Goal: Task Accomplishment & Management: Use online tool/utility

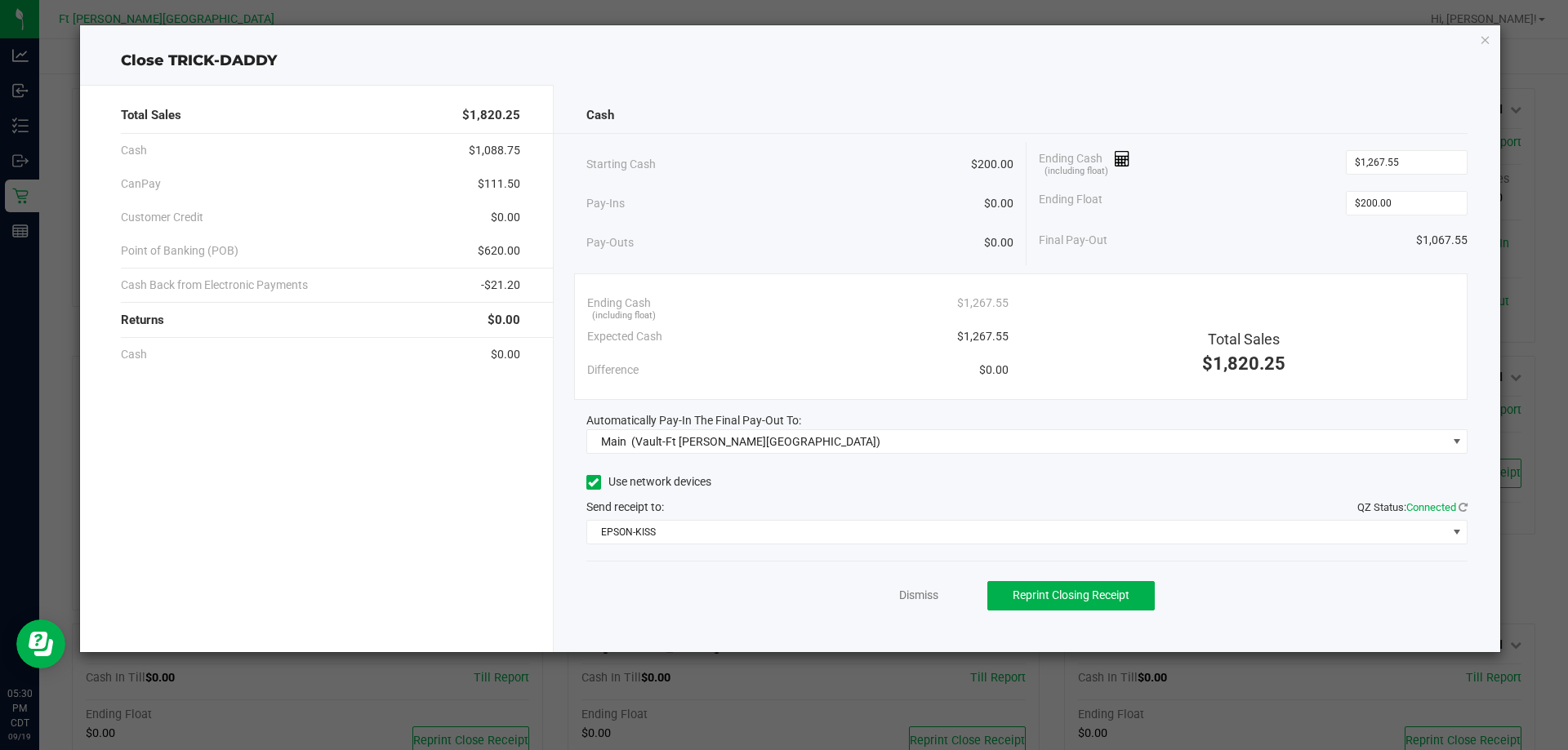
scroll to position [490, 0]
click at [929, 592] on link "Dismiss" at bounding box center [919, 595] width 39 height 18
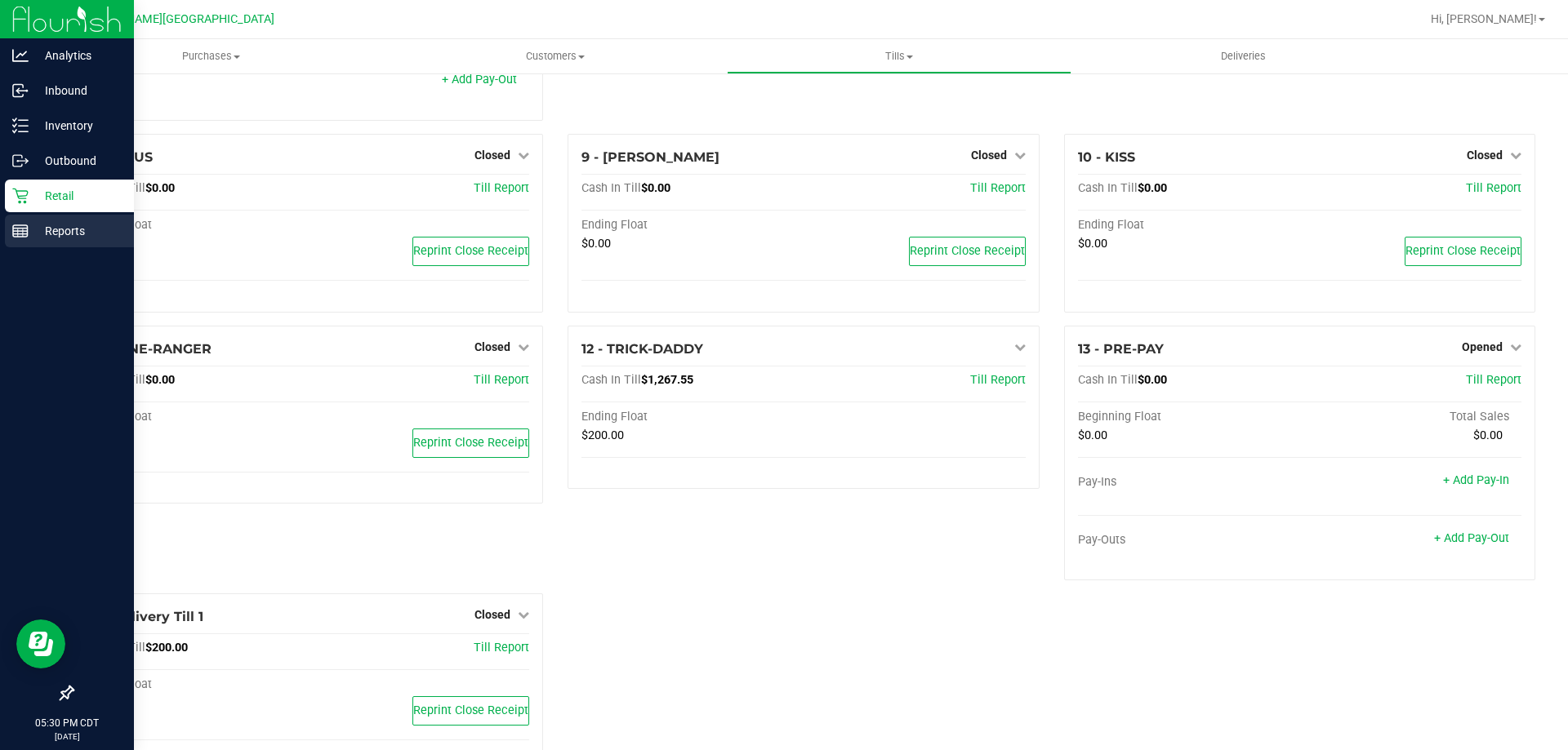
click at [32, 232] on p "Reports" at bounding box center [77, 231] width 98 height 19
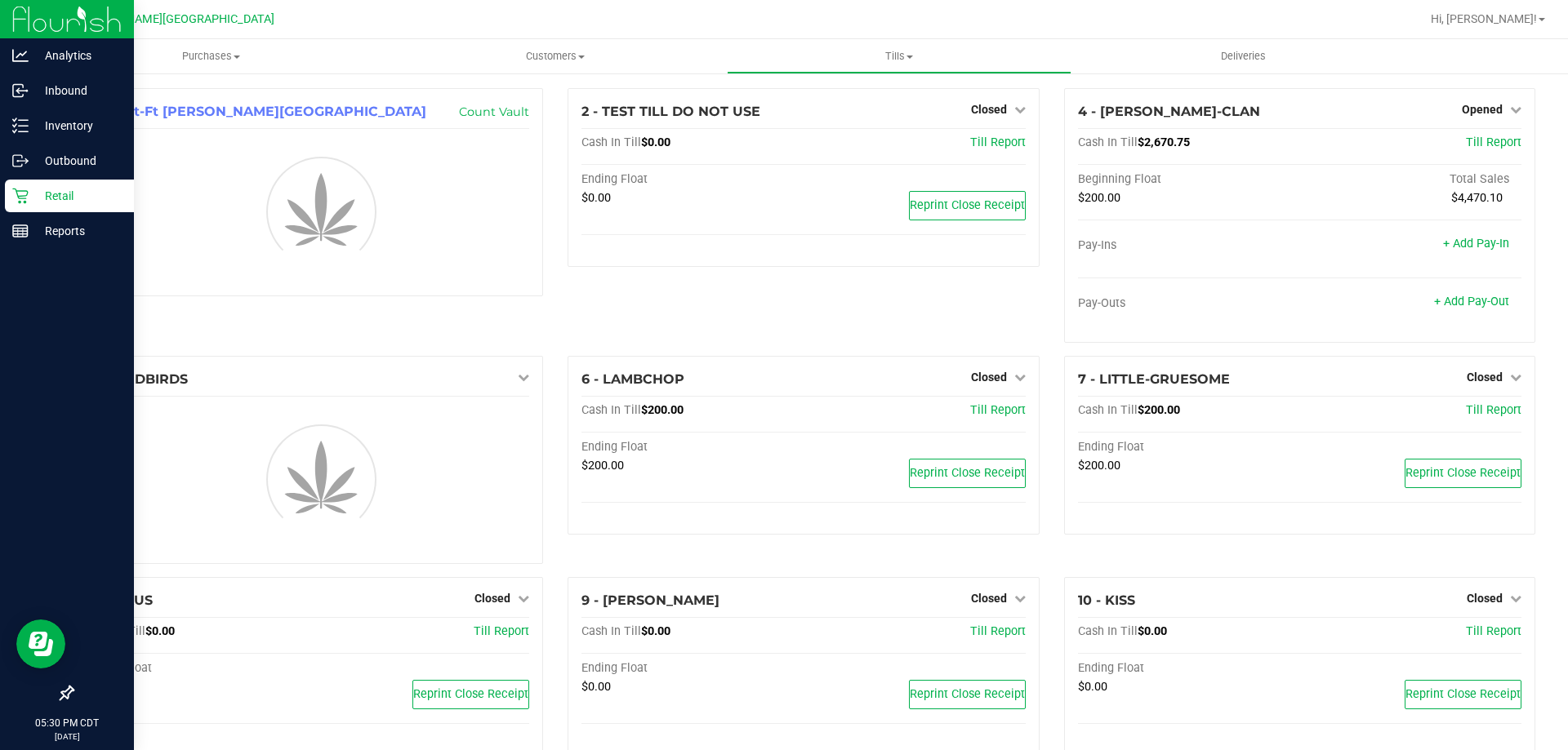
click at [36, 186] on div "Retail" at bounding box center [69, 196] width 129 height 33
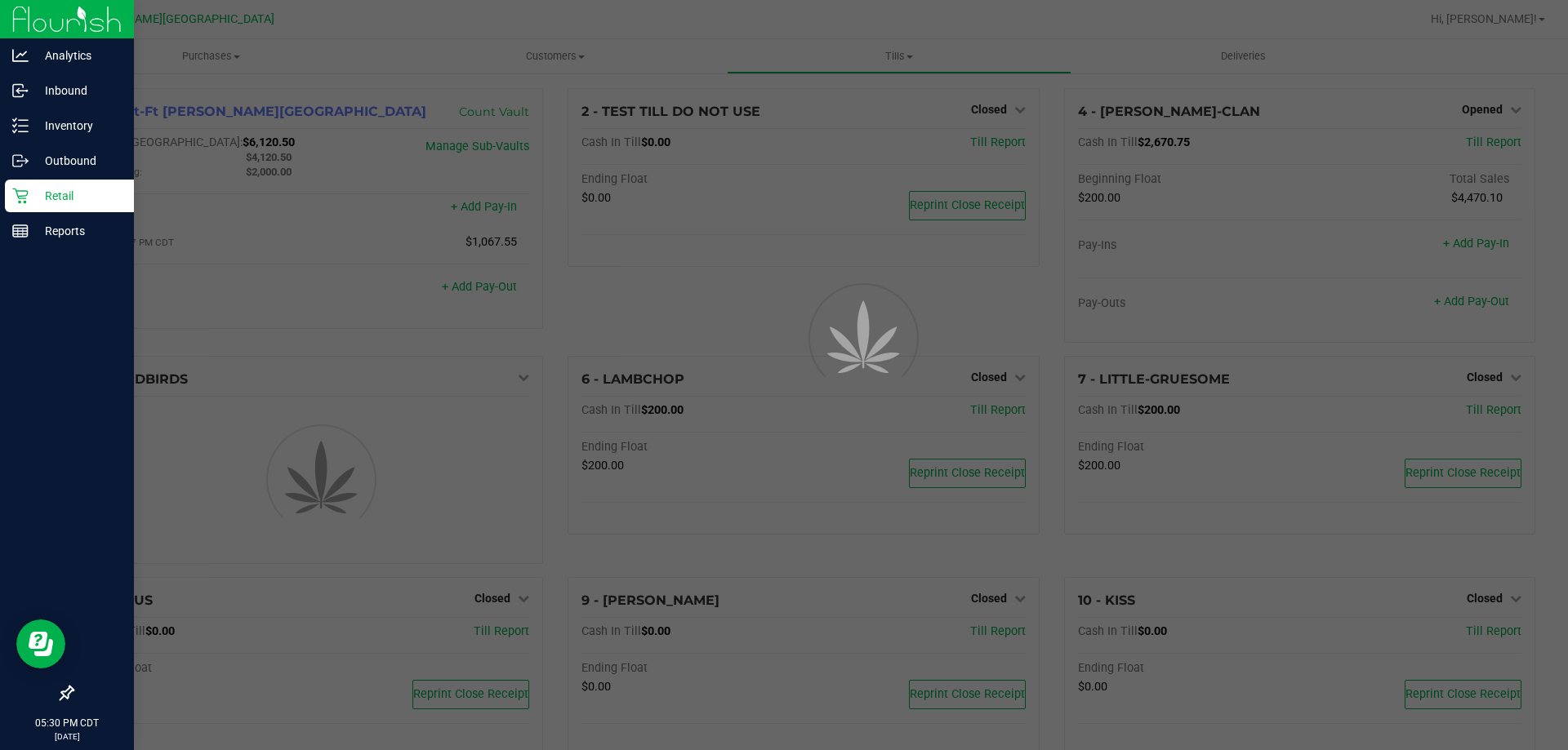
click at [36, 192] on p "Retail" at bounding box center [77, 196] width 98 height 19
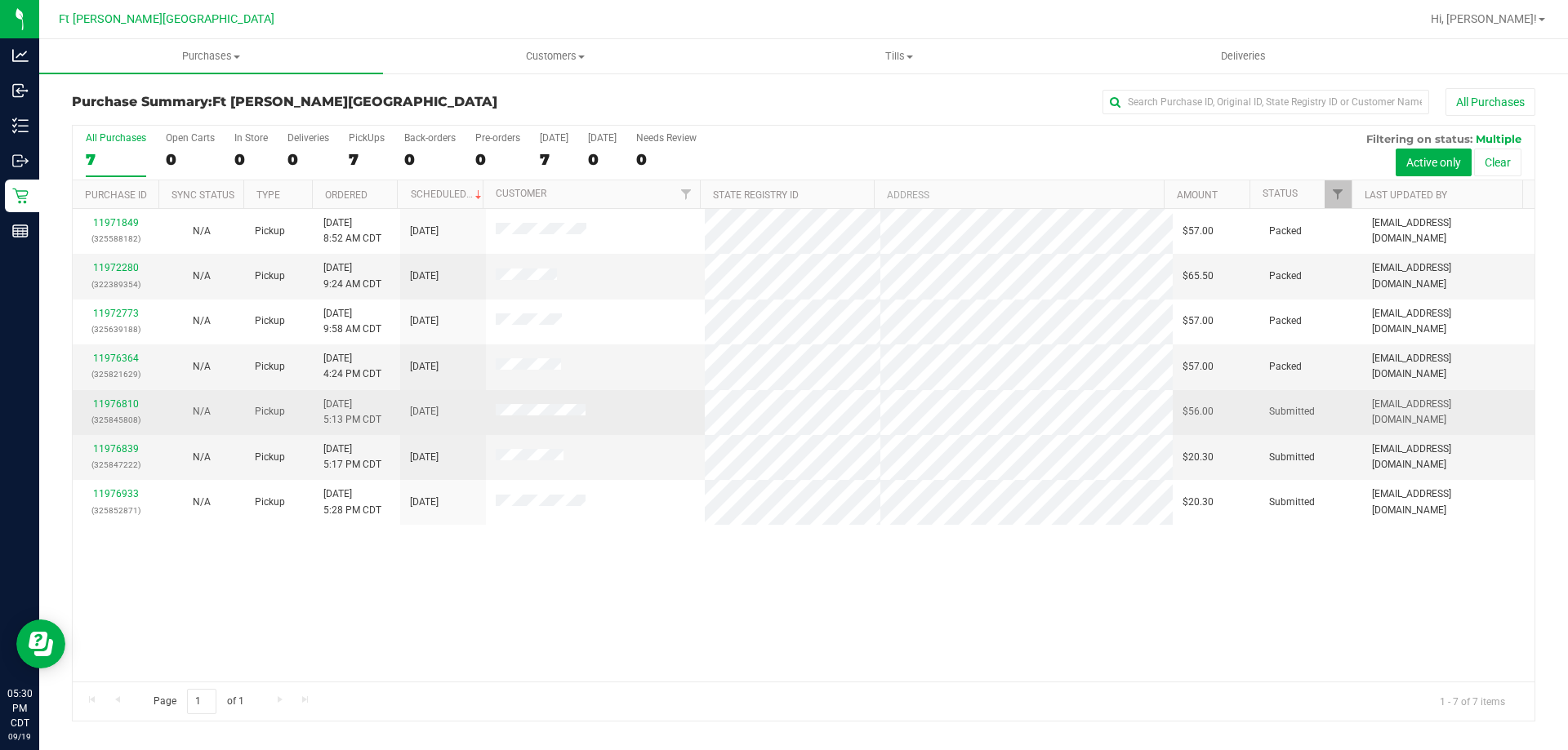
click at [101, 397] on div "11976810 (325845808)" at bounding box center [116, 412] width 66 height 31
click at [104, 401] on link "11976810" at bounding box center [116, 405] width 46 height 12
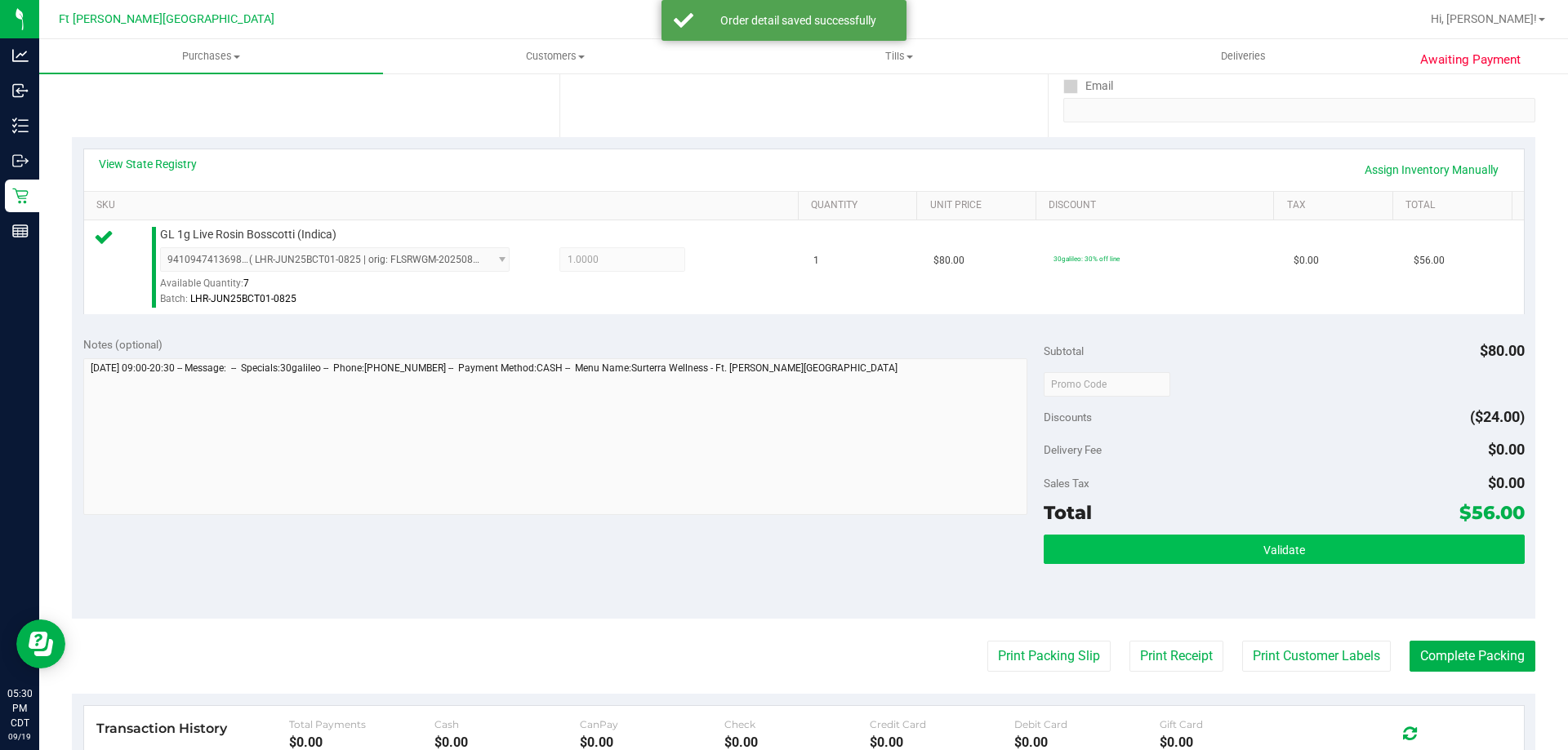
scroll to position [327, 0]
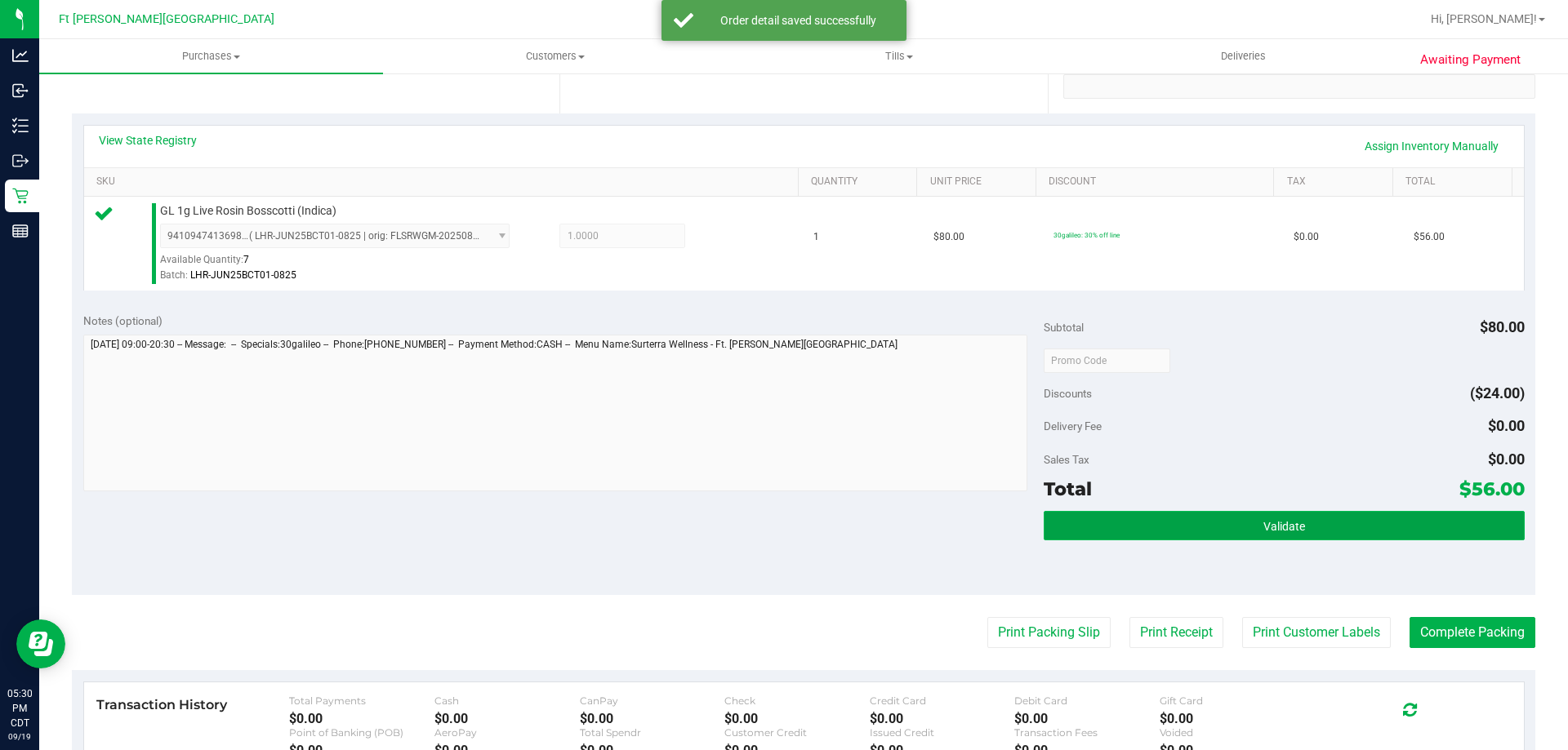
click at [1299, 533] on button "Validate" at bounding box center [1284, 525] width 480 height 29
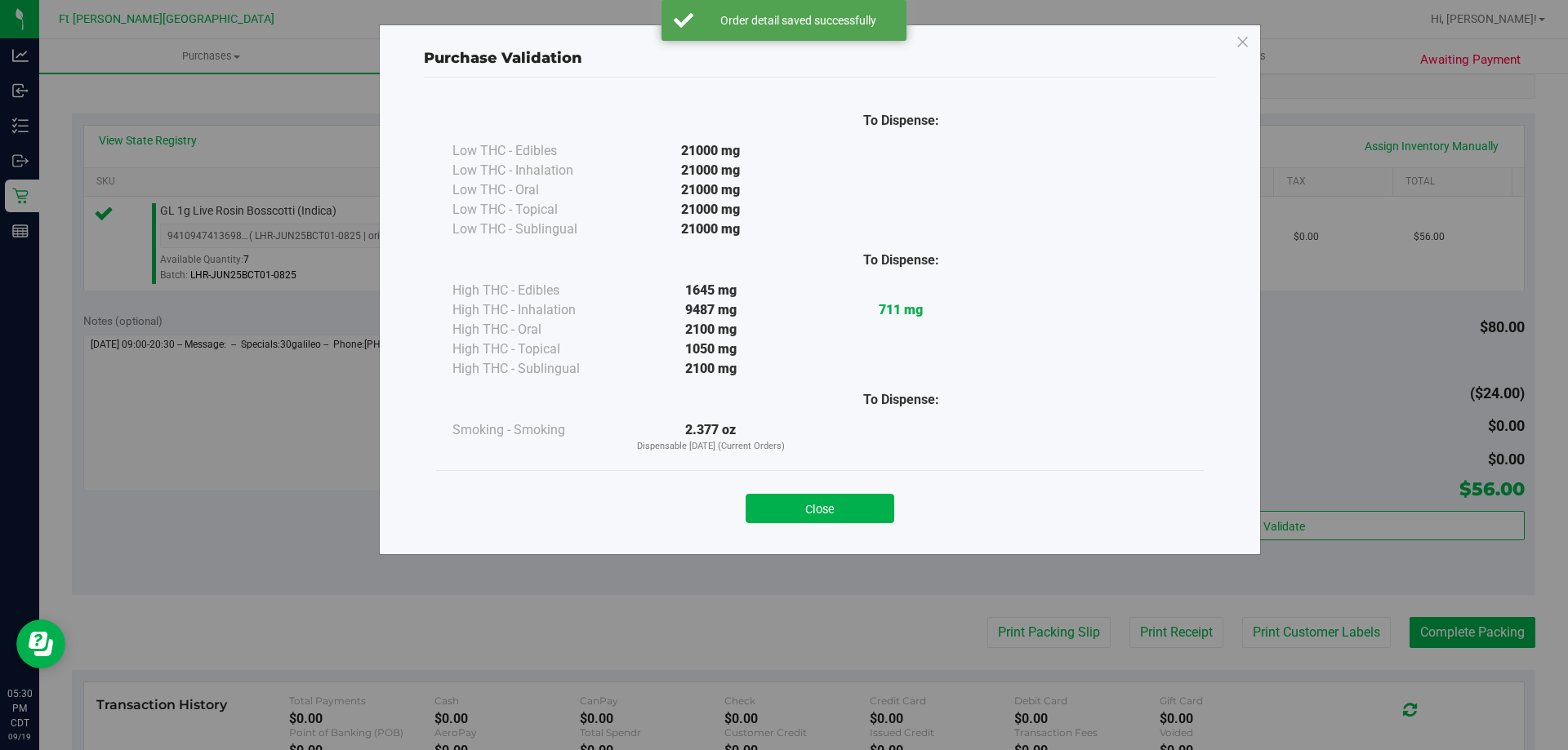
click at [1027, 649] on div "Purchase Validation To Dispense: Low THC - Edibles 21000 mg" at bounding box center [790, 375] width 1581 height 750
click at [861, 501] on button "Close" at bounding box center [820, 509] width 149 height 29
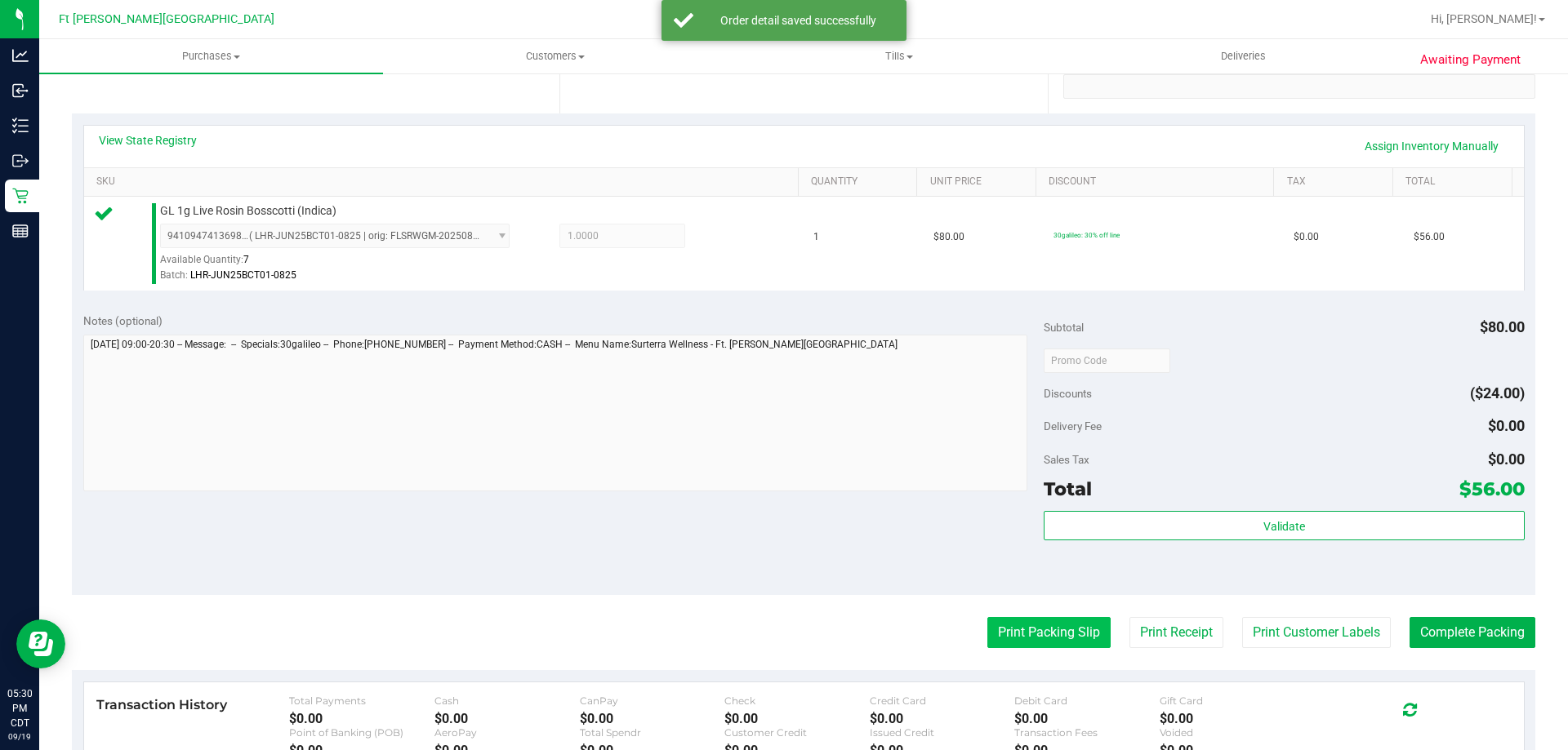
click at [1034, 622] on button "Print Packing Slip" at bounding box center [1049, 632] width 124 height 31
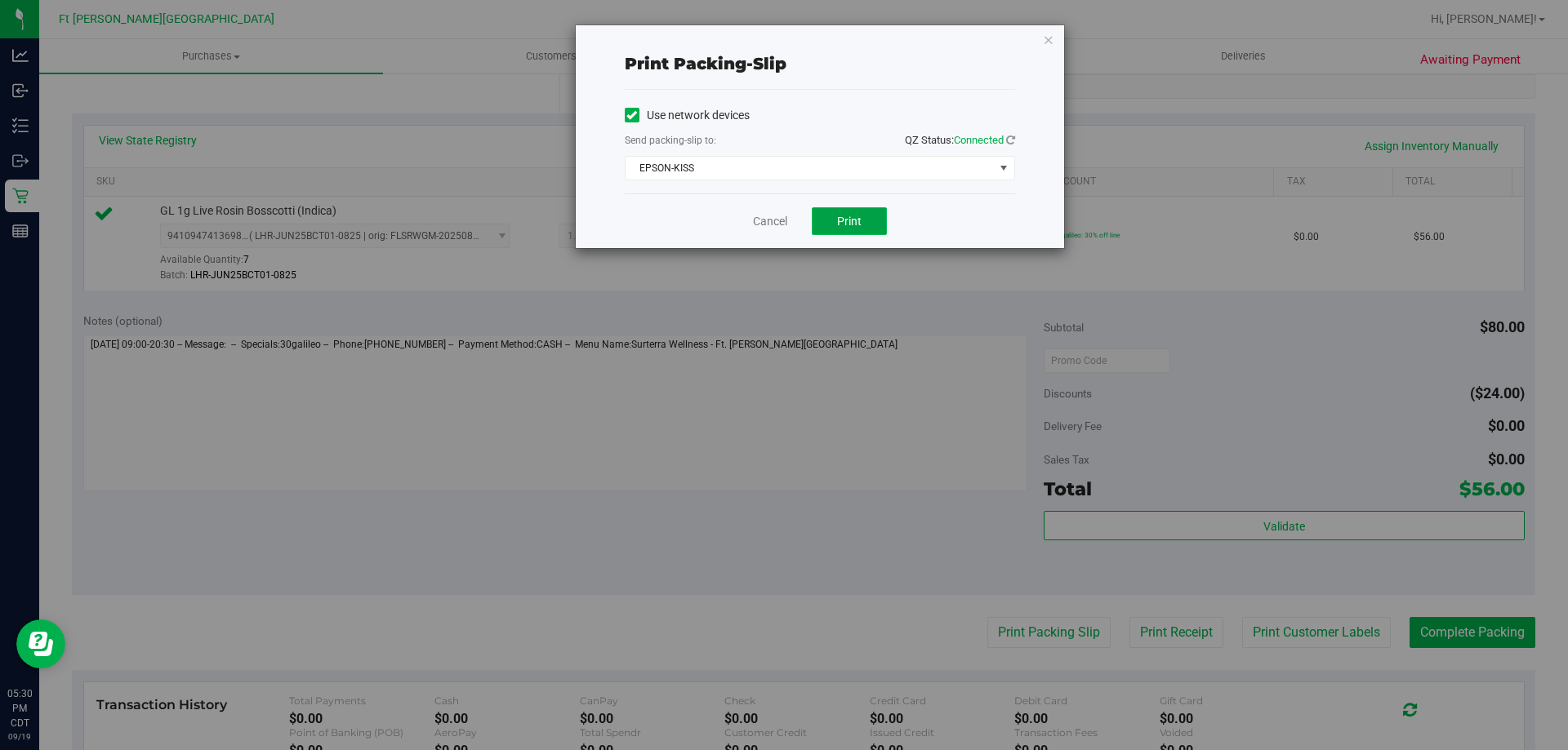
click at [852, 223] on span "Print" at bounding box center [849, 221] width 24 height 13
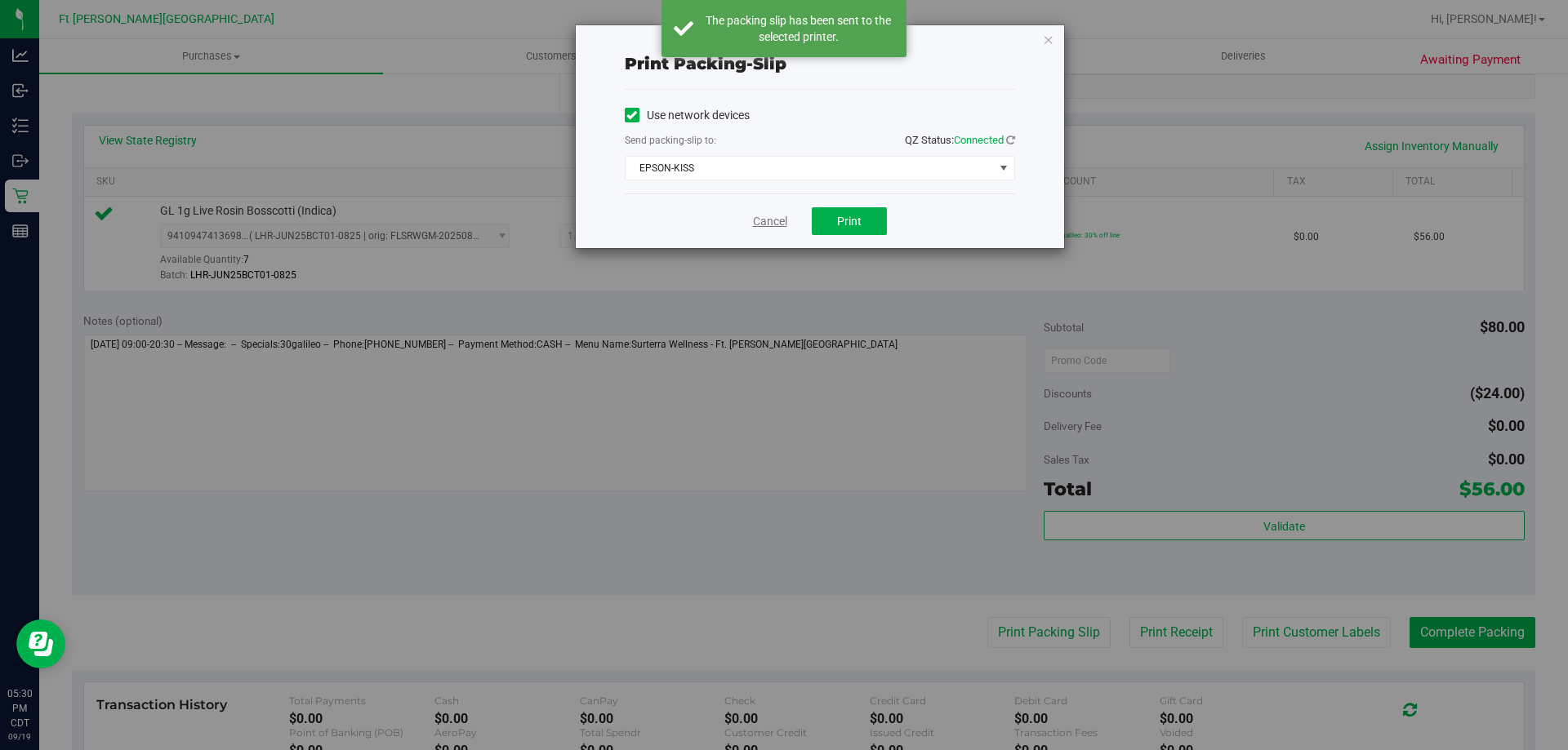
click at [772, 222] on link "Cancel" at bounding box center [770, 222] width 34 height 18
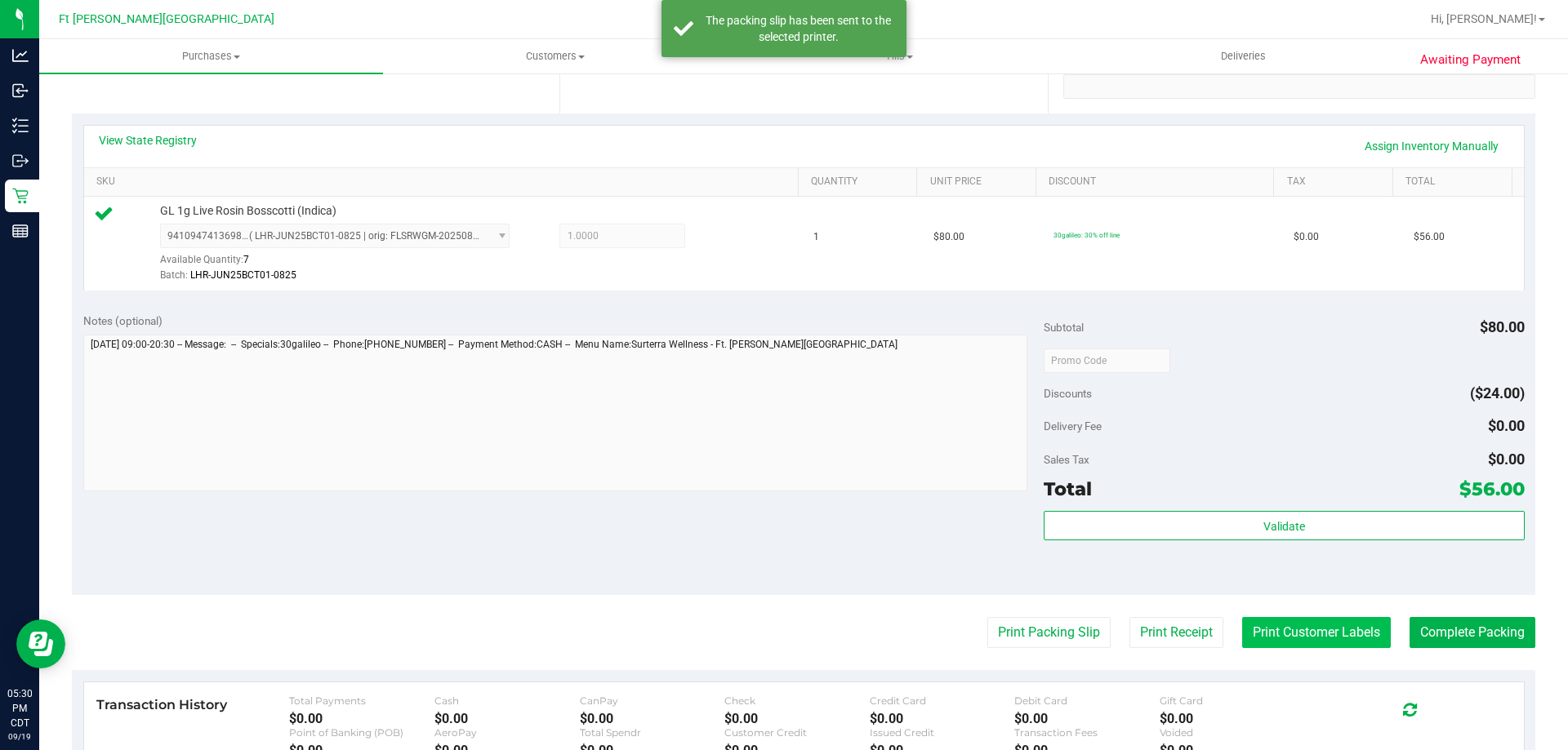
click at [1331, 627] on button "Print Customer Labels" at bounding box center [1316, 632] width 149 height 31
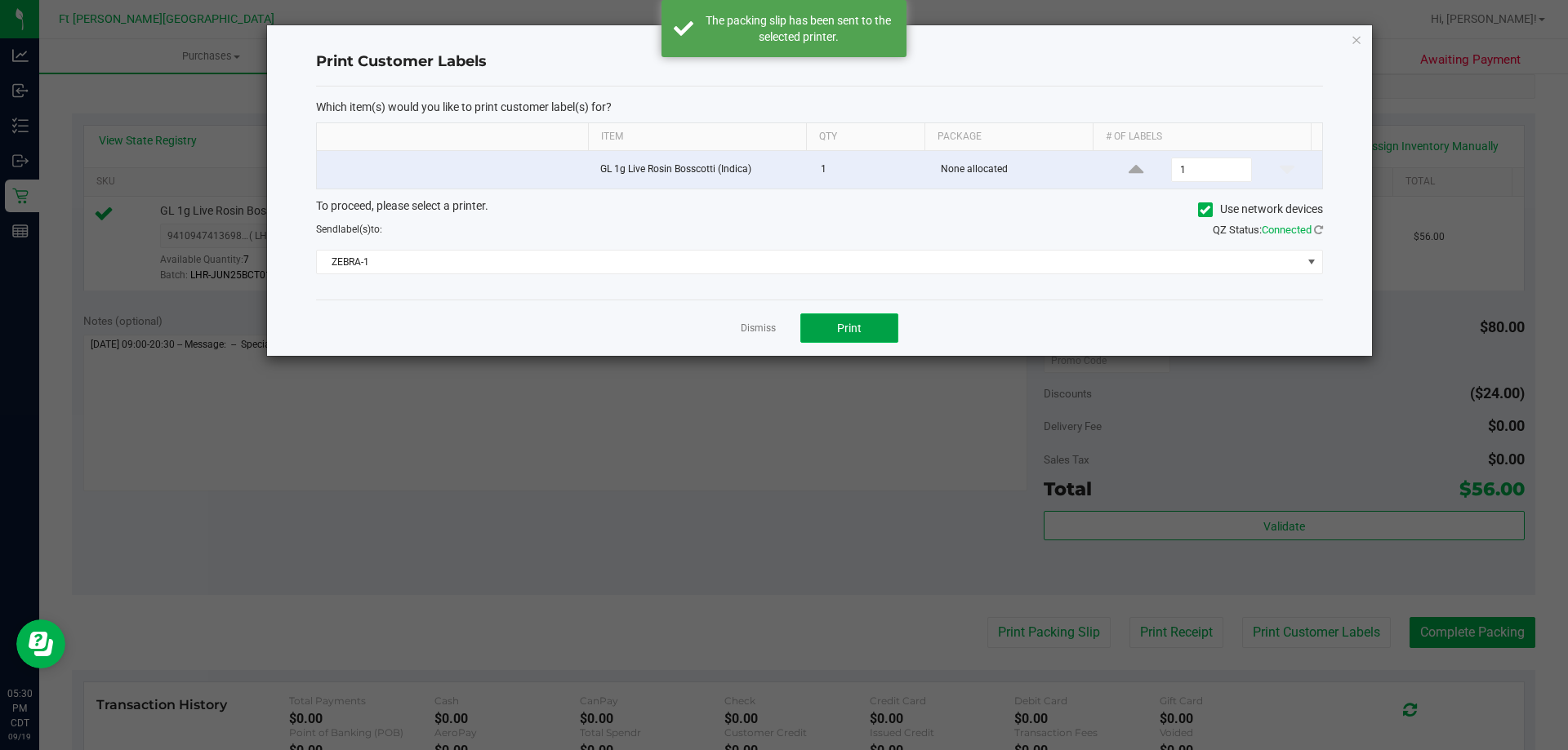
click at [836, 319] on button "Print" at bounding box center [849, 328] width 98 height 29
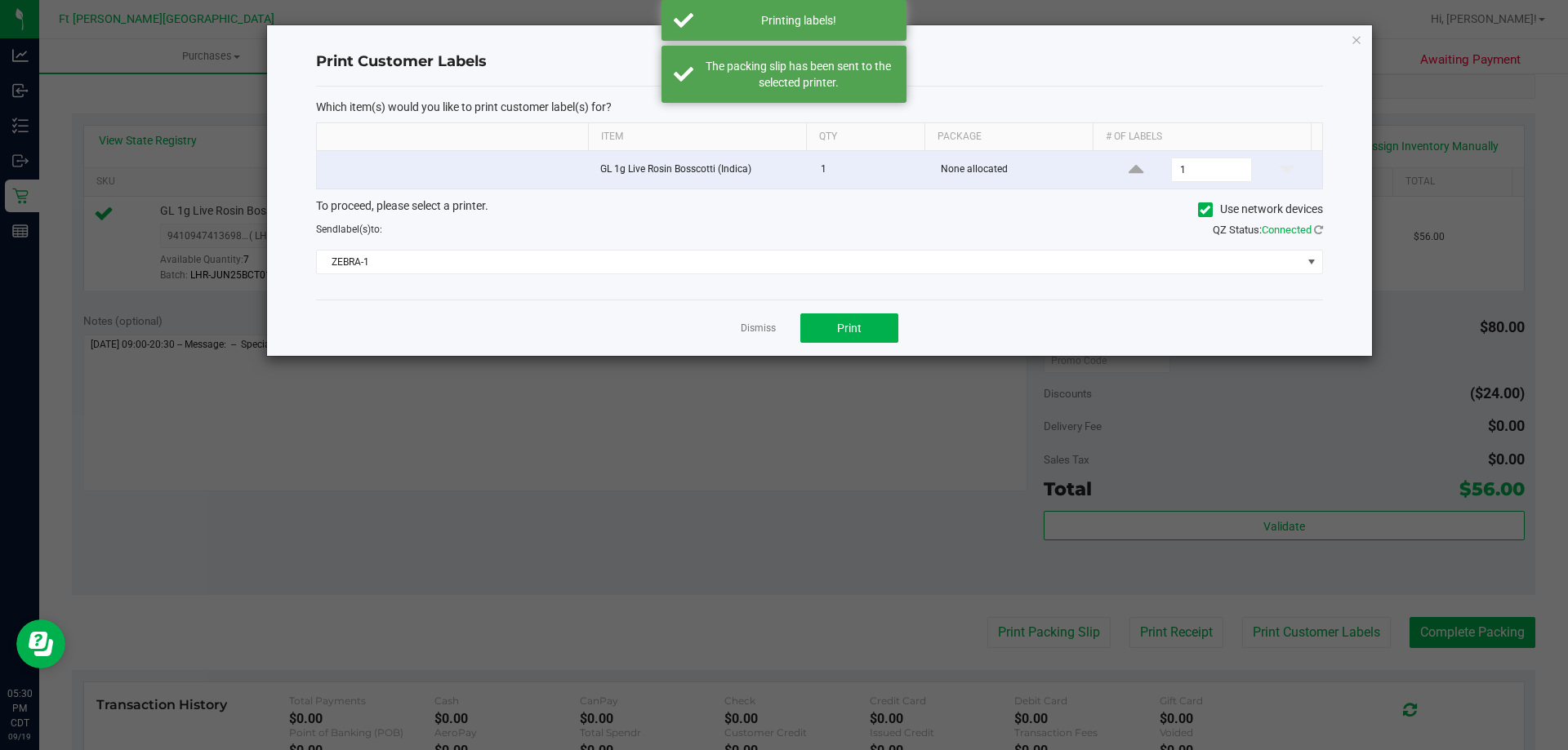
drag, startPoint x: 758, startPoint y: 325, endPoint x: 1003, endPoint y: 396, distance: 255.1
click at [759, 325] on link "Dismiss" at bounding box center [758, 329] width 35 height 14
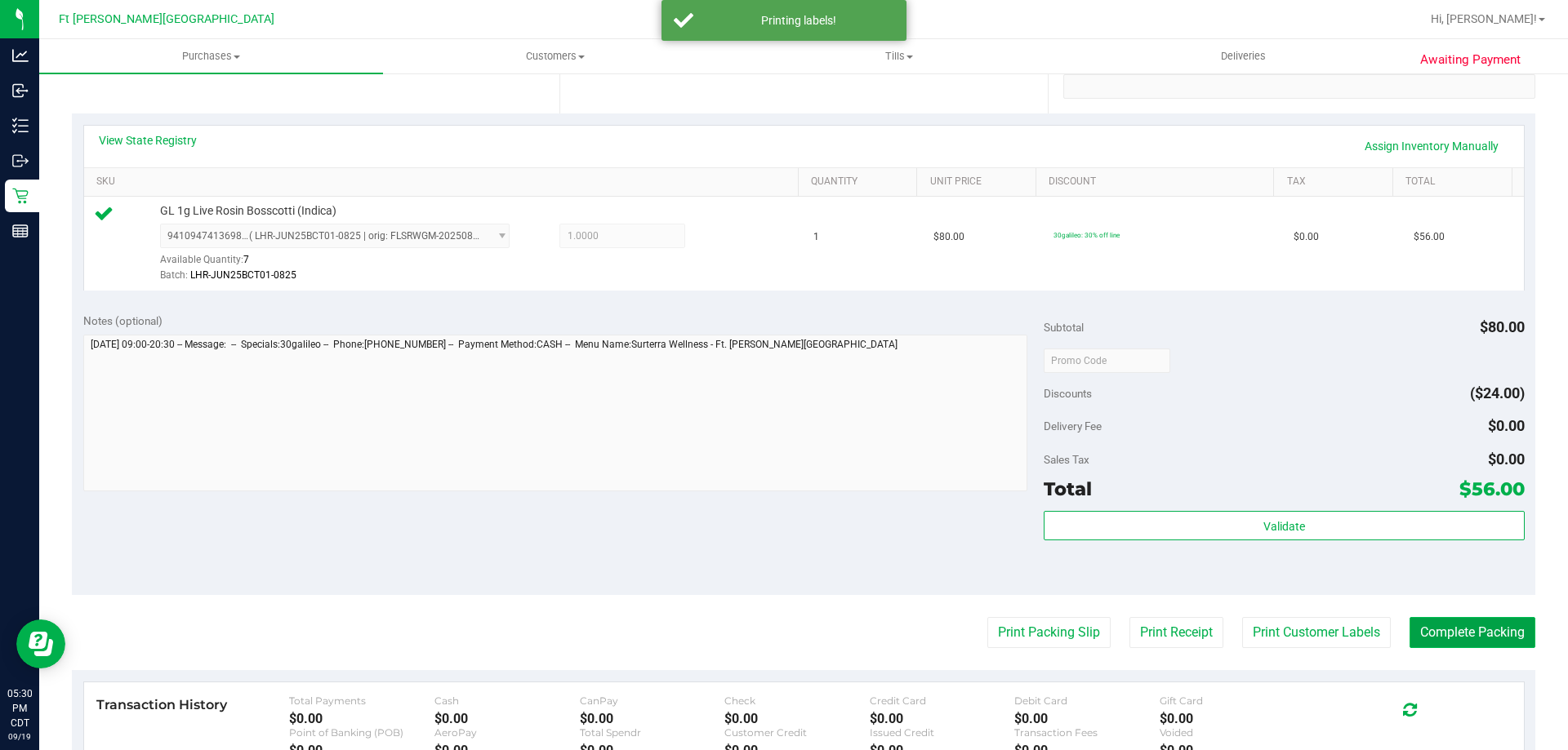
drag, startPoint x: 1443, startPoint y: 630, endPoint x: 1434, endPoint y: 639, distance: 12.7
click at [1444, 630] on button "Complete Packing" at bounding box center [1473, 632] width 126 height 31
